Goal: Register for event/course

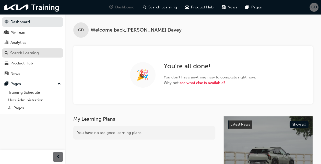
click at [18, 55] on div "Search Learning" at bounding box center [24, 53] width 29 height 6
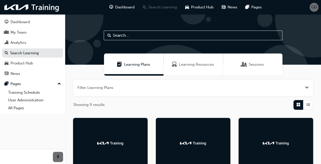
click at [198, 67] on span "Learning Resources" at bounding box center [196, 65] width 35 height 6
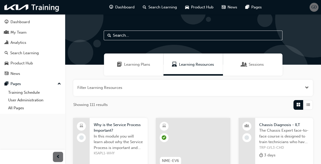
click at [144, 36] on input "text" at bounding box center [193, 36] width 179 height 10
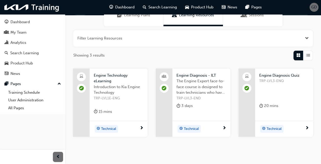
scroll to position [71, 0]
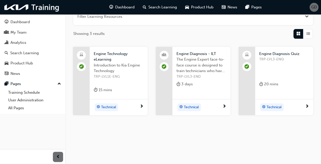
type input "engine"
click at [191, 78] on span "TRP-LVL3-END" at bounding box center [201, 77] width 50 height 6
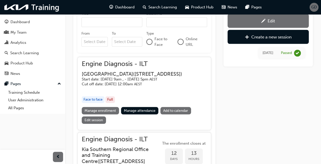
scroll to position [250, 0]
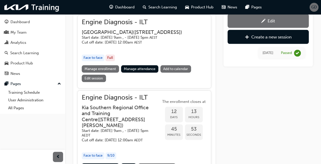
click at [102, 73] on link "Manage enrollment" at bounding box center [100, 68] width 37 height 7
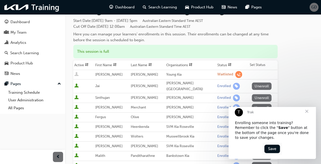
click at [176, 85] on div "[PERSON_NAME] ([GEOGRAPHIC_DATA])" at bounding box center [190, 86] width 49 height 11
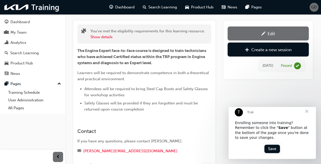
scroll to position [250, 0]
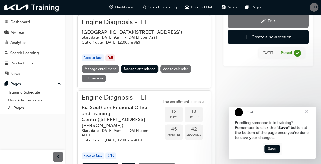
click at [105, 73] on link "Manage enrollment" at bounding box center [100, 68] width 37 height 7
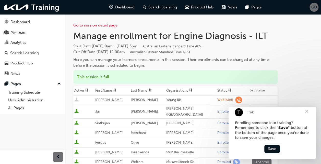
click at [307, 117] on span "Close" at bounding box center [307, 111] width 18 height 18
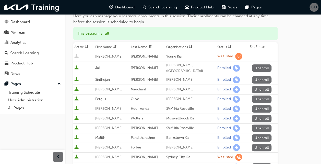
scroll to position [51, 0]
